Goal: Task Accomplishment & Management: Use online tool/utility

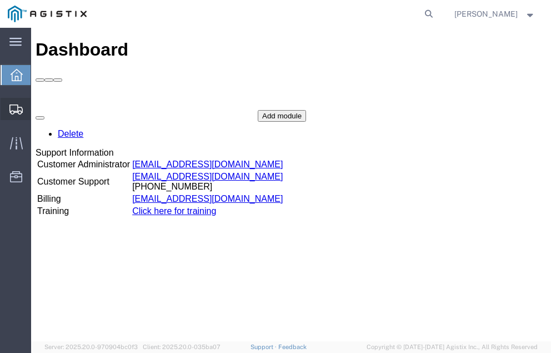
click at [0, 0] on span "Shipment Manager" at bounding box center [0, 0] width 0 height 0
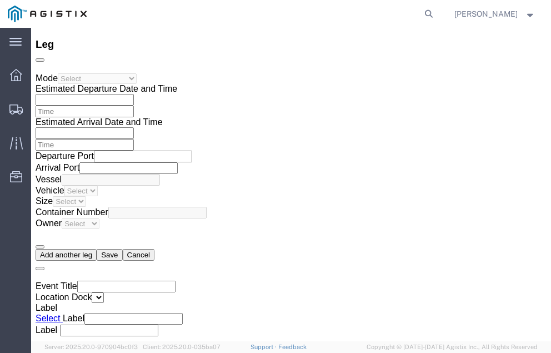
scroll to position [1814, 0]
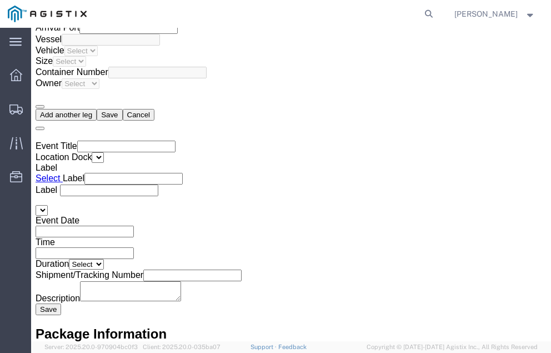
click link "Confirm"
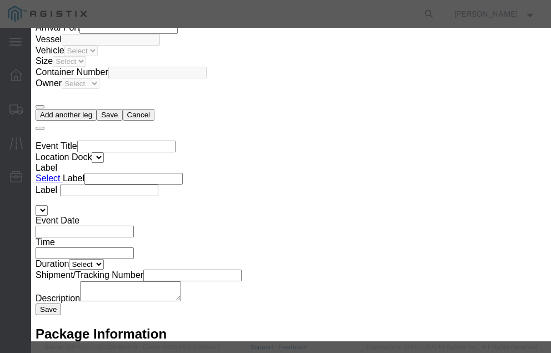
click input "checkbox"
checkbox input "true"
type input "Neil Coehlo"
type input "559-217-7289"
click input "text"
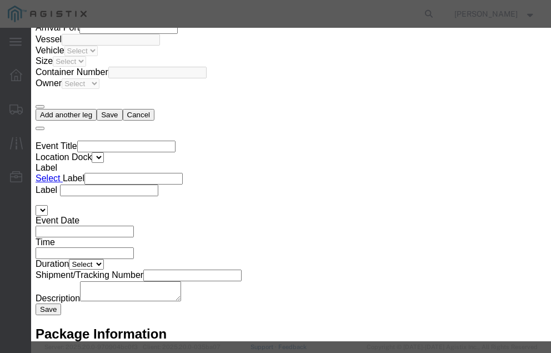
type input "57025982"
click button "Submit"
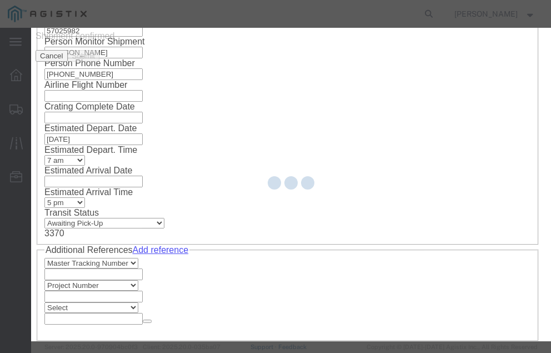
scroll to position [0, 0]
